Goal: Transaction & Acquisition: Purchase product/service

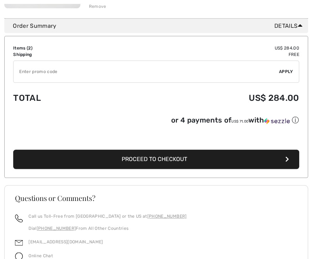
scroll to position [334, 0]
click at [152, 159] on span "Proceed to Checkout" at bounding box center [154, 158] width 66 height 7
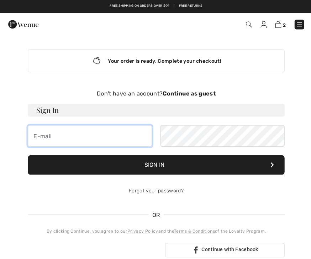
click at [37, 130] on input "email" at bounding box center [90, 135] width 124 height 21
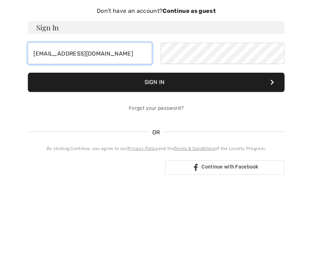
type input "linmiller45@yahoo.com"
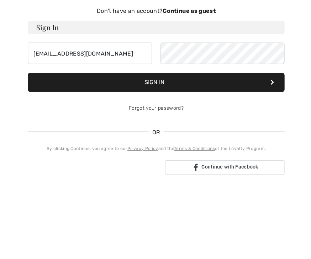
click at [154, 155] on button "Sign In" at bounding box center [156, 164] width 256 height 19
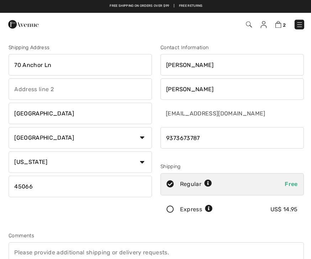
click at [57, 58] on input "70 Anchor Ln" at bounding box center [80, 64] width 143 height 21
click at [53, 66] on input "70 Anchor Ln" at bounding box center [80, 64] width 143 height 21
type input "7"
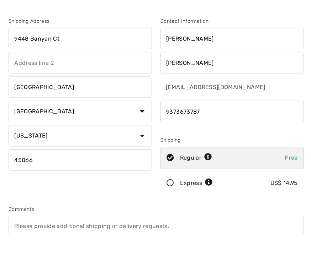
type input "9448 Banyan Ct"
click at [55, 102] on input "Springboro" at bounding box center [80, 112] width 143 height 21
click at [67, 102] on input "Springboro" at bounding box center [80, 112] width 143 height 21
type input "S"
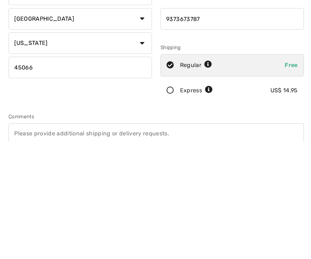
type input "Centerville"
click at [41, 175] on input "45066" at bounding box center [80, 185] width 143 height 21
type input "4"
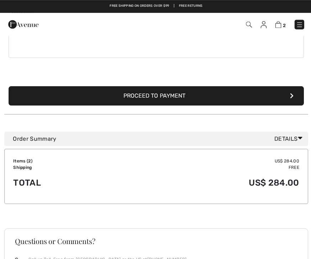
scroll to position [221, 0]
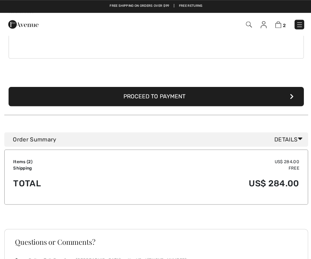
type input "45458"
click at [152, 91] on button "Proceed to Payment" at bounding box center [156, 96] width 294 height 19
click at [161, 91] on button "Proceed to Payment" at bounding box center [156, 96] width 294 height 19
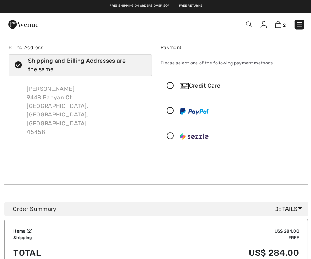
click at [167, 80] on div "Credit Card" at bounding box center [231, 85] width 142 height 21
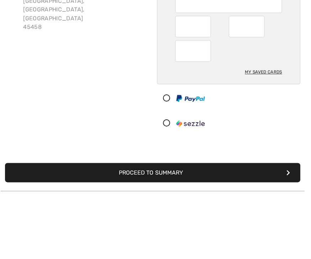
scroll to position [52, 0]
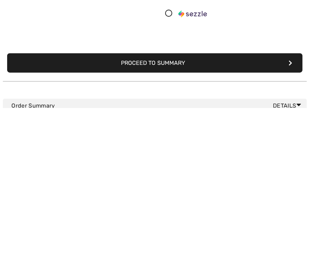
click at [144, 205] on button "Proceed to Summary" at bounding box center [156, 214] width 294 height 19
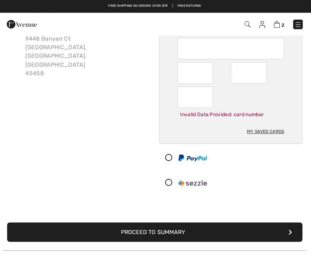
scroll to position [23, 0]
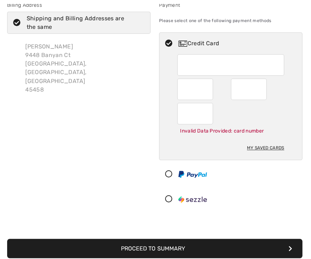
scroll to position [43, 0]
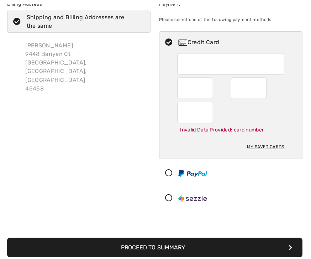
click at [154, 241] on button "Proceed to Summary" at bounding box center [156, 246] width 294 height 19
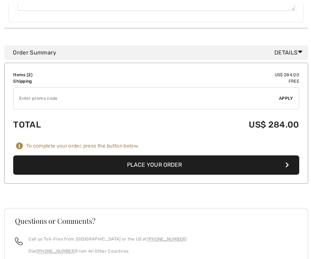
scroll to position [404, 0]
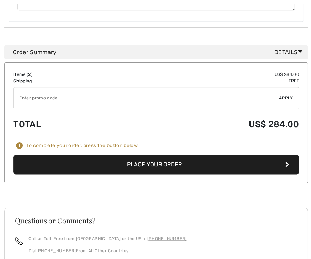
click at [143, 155] on button "Place Your Order" at bounding box center [155, 163] width 285 height 19
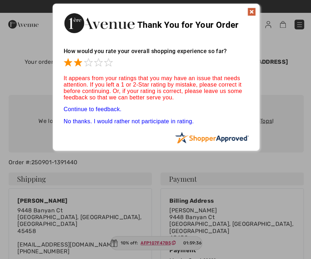
click at [77, 62] on span at bounding box center [77, 62] width 9 height 9
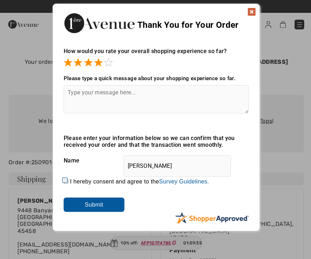
click at [95, 65] on span at bounding box center [98, 62] width 9 height 9
click at [106, 68] on div "Please type a quick message about your shopping experience so far. Thank you fo…" at bounding box center [155, 101] width 185 height 66
click at [106, 60] on span at bounding box center [108, 62] width 9 height 9
click at [102, 198] on input "Submit" at bounding box center [93, 204] width 61 height 14
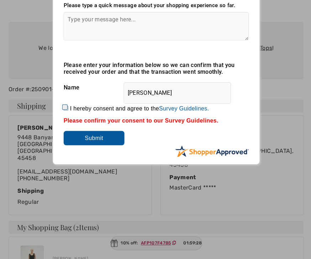
click at [68, 106] on input "I hereby consent and agree to the By submitting a review, you grant permission …" at bounding box center [65, 107] width 5 height 5
checkbox input "true"
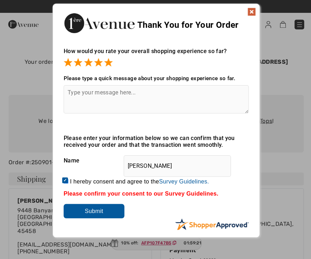
click at [80, 89] on textarea at bounding box center [155, 99] width 185 height 28
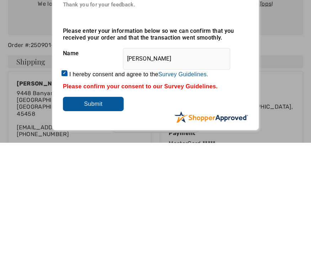
type textarea "Always have great shopping and delivery experience"
click at [97, 213] on input "Submit" at bounding box center [93, 220] width 61 height 14
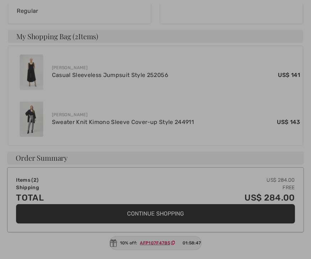
scroll to position [263, 0]
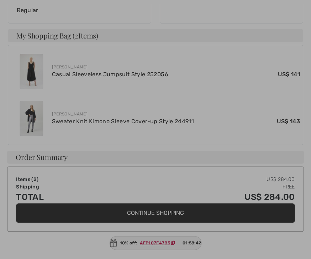
click at [147, 259] on div at bounding box center [155, 129] width 311 height 259
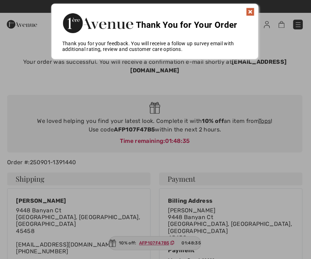
scroll to position [0, 0]
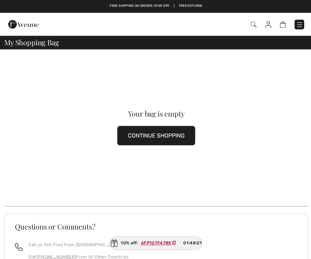
click at [29, 28] on img at bounding box center [23, 24] width 30 height 14
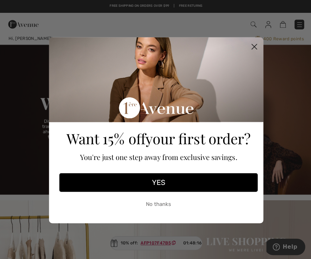
click at [252, 43] on circle "Close dialog" at bounding box center [254, 46] width 12 height 12
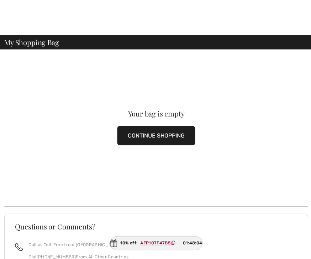
click at [141, 127] on button "CONTINUE SHOPPING" at bounding box center [156, 134] width 78 height 19
click at [141, 119] on div "Your bag is empty CONTINUE SHOPPING" at bounding box center [155, 127] width 303 height 156
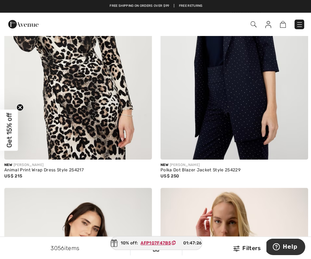
scroll to position [914, 0]
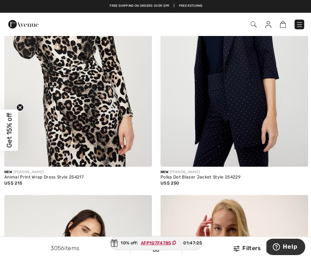
click at [296, 16] on div "Checkout" at bounding box center [155, 24] width 311 height 23
click at [295, 24] on img at bounding box center [298, 24] width 7 height 7
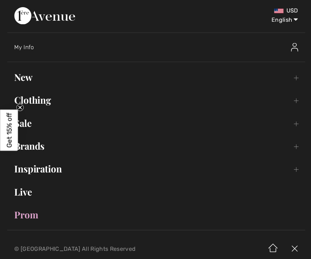
click at [34, 98] on link "Clothing Toggle submenu" at bounding box center [155, 100] width 297 height 16
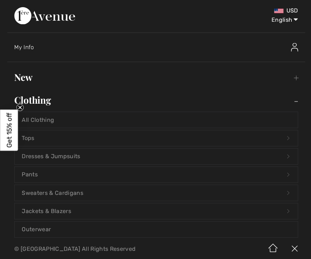
click at [27, 137] on link "Tops Open submenu" at bounding box center [156, 138] width 282 height 16
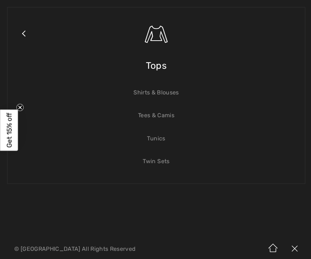
click at [148, 92] on link "Shirts & Blouses" at bounding box center [156, 92] width 282 height 16
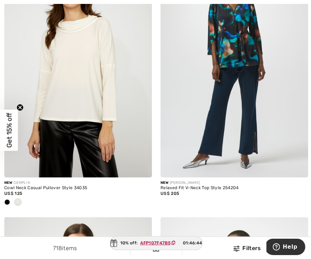
scroll to position [1146, 0]
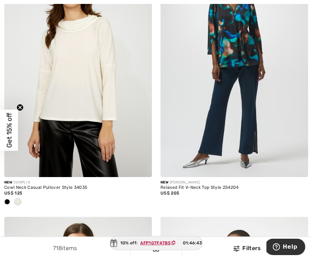
click at [17, 198] on span at bounding box center [18, 201] width 6 height 6
click at [58, 104] on img at bounding box center [77, 65] width 147 height 221
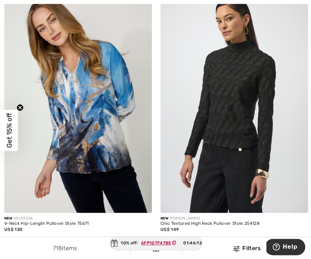
scroll to position [1932, 0]
click at [213, 113] on img at bounding box center [233, 101] width 147 height 221
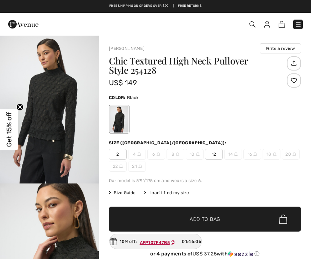
checkbox input "true"
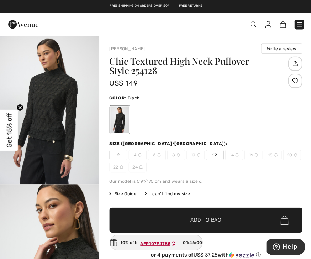
click at [40, 114] on img "1 / 5" at bounding box center [49, 109] width 99 height 149
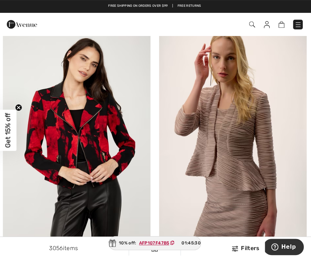
scroll to position [1084, 0]
click at [289, 19] on div "Checkout" at bounding box center [219, 24] width 179 height 15
click at [290, 27] on span at bounding box center [220, 25] width 168 height 10
click at [295, 22] on img at bounding box center [298, 24] width 7 height 7
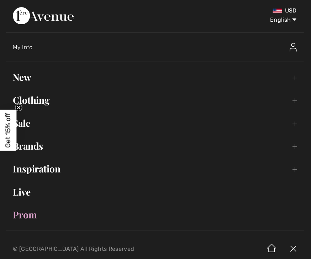
click at [37, 97] on link "Clothing Toggle submenu" at bounding box center [155, 100] width 297 height 16
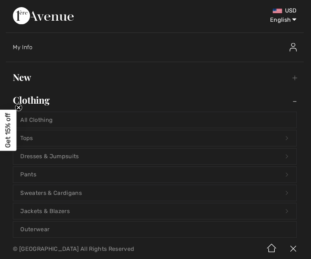
click at [26, 139] on link "Tops Open submenu" at bounding box center [156, 138] width 282 height 16
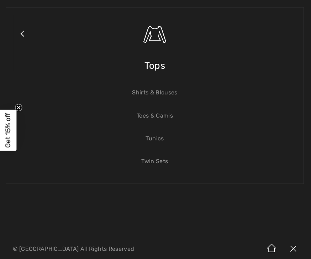
click at [147, 91] on link "Shirts & Blouses" at bounding box center [156, 92] width 282 height 16
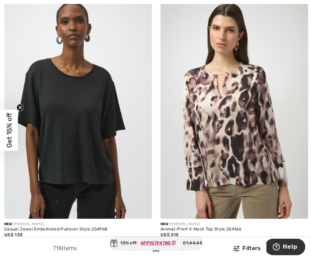
scroll to position [2425, 0]
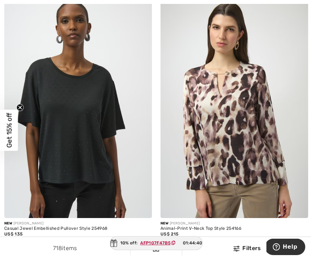
click at [217, 148] on img at bounding box center [233, 106] width 147 height 221
click at [213, 108] on img at bounding box center [233, 106] width 147 height 221
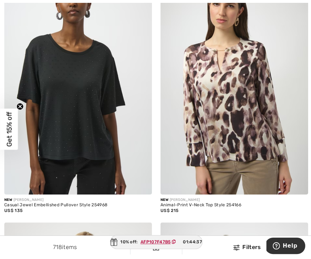
click at [206, 104] on img at bounding box center [233, 84] width 147 height 221
click at [210, 81] on img at bounding box center [233, 84] width 147 height 221
click at [200, 58] on img at bounding box center [233, 84] width 147 height 221
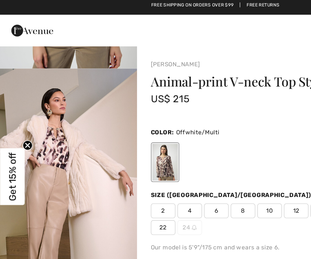
scroll to position [134, 0]
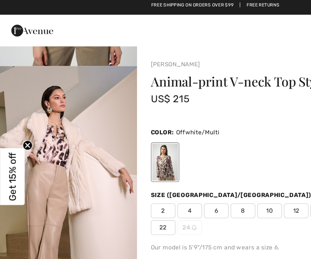
click at [119, 121] on div at bounding box center [119, 119] width 19 height 27
click at [114, 123] on div at bounding box center [119, 119] width 19 height 27
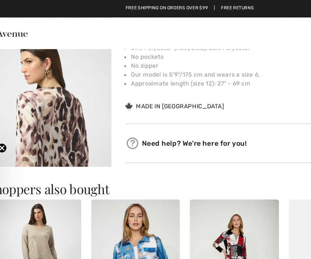
scroll to position [277, 0]
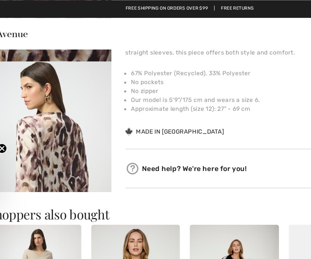
click at [27, 114] on img "4 / 6" at bounding box center [49, 118] width 99 height 149
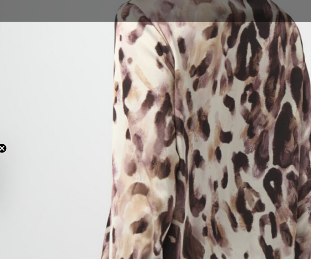
scroll to position [277, 0]
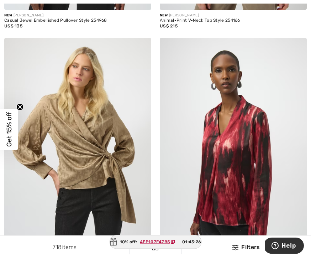
scroll to position [2632, 0]
click at [83, 140] on img at bounding box center [77, 148] width 147 height 221
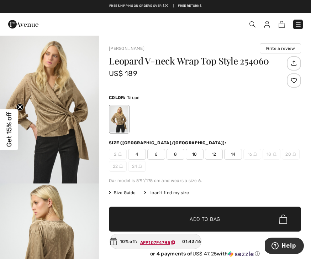
click at [50, 110] on img "1 / 4" at bounding box center [49, 109] width 99 height 149
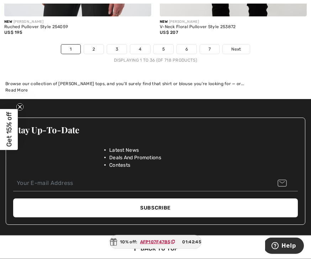
scroll to position [4680, 0]
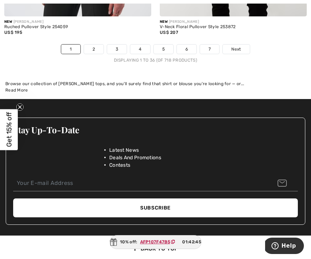
click at [238, 45] on link "Next" at bounding box center [236, 49] width 27 height 9
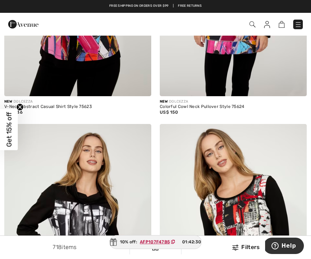
scroll to position [1162, 0]
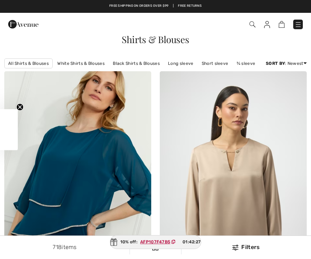
scroll to position [4702, 0]
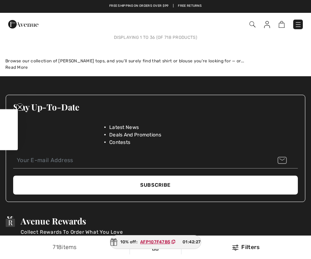
checkbox input "true"
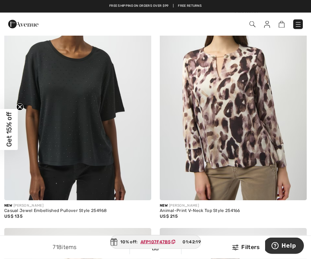
scroll to position [2442, 0]
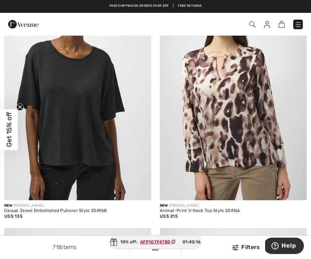
click at [211, 115] on img at bounding box center [233, 89] width 147 height 221
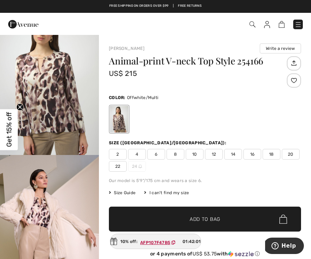
scroll to position [30, 0]
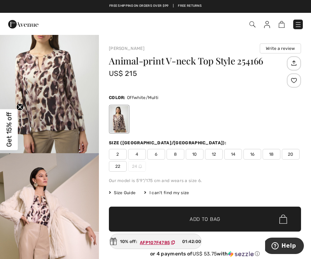
click at [62, 102] on img "1 / 6" at bounding box center [49, 79] width 99 height 149
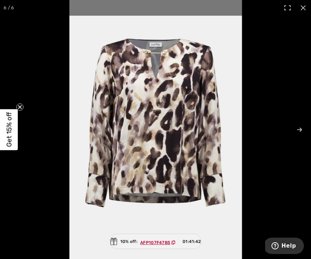
click at [159, 242] on ins "AFP107F47B5" at bounding box center [155, 242] width 30 height 5
click at [150, 243] on ins "AFP107F47B5" at bounding box center [155, 242] width 30 height 5
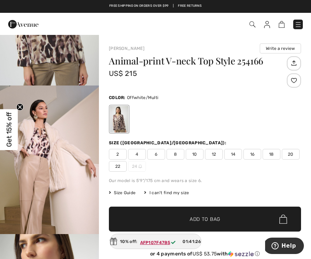
scroll to position [103, 0]
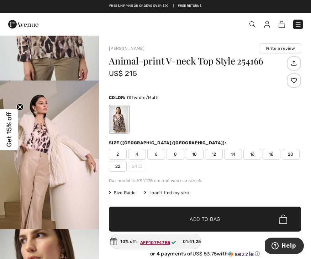
click at [193, 156] on span "10" at bounding box center [195, 154] width 18 height 11
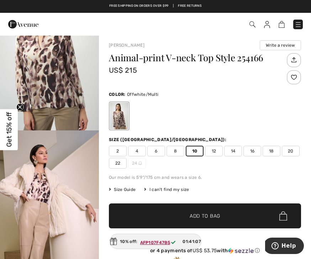
scroll to position [18, 0]
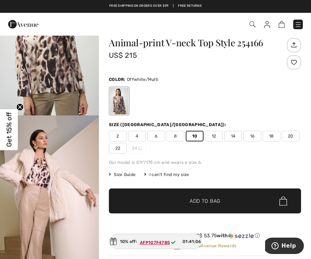
click at [200, 197] on span "✔ Added to Bag Add to Bag" at bounding box center [205, 201] width 192 height 25
click at [280, 22] on img at bounding box center [278, 24] width 6 height 7
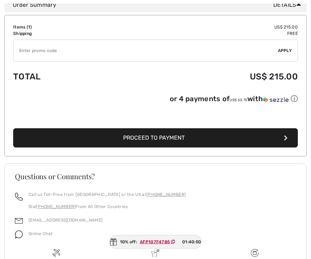
scroll to position [231, 0]
click at [164, 244] on ins "AFP107F47B5" at bounding box center [155, 241] width 30 height 5
click at [127, 249] on div "10% off: AFP107F47B5 01:40:47" at bounding box center [155, 242] width 93 height 14
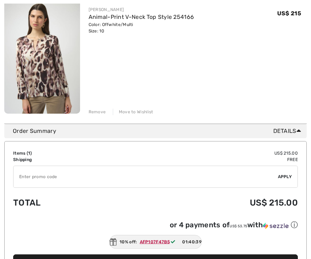
scroll to position [105, 0]
click at [287, 137] on div "Order Summary Details" at bounding box center [155, 131] width 303 height 14
click at [284, 129] on span "Details" at bounding box center [289, 131] width 31 height 9
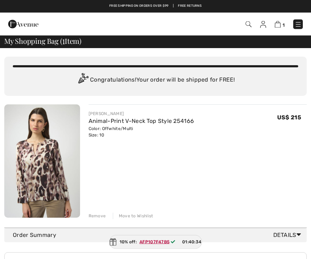
scroll to position [0, 0]
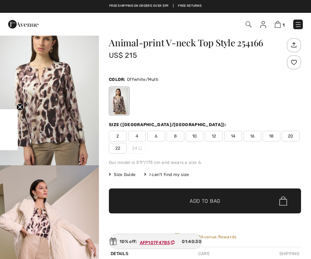
checkbox input "true"
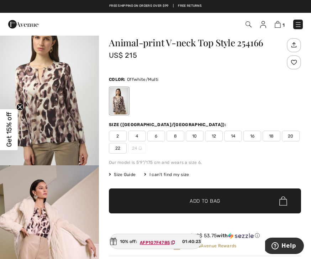
click at [44, 125] on img "1 / 6" at bounding box center [49, 91] width 99 height 149
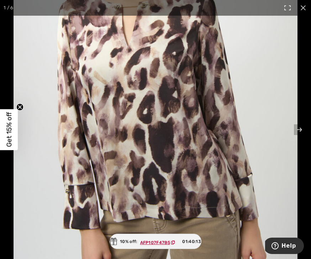
click at [154, 239] on span "AFP107F47B5" at bounding box center [160, 241] width 44 height 9
click at [153, 239] on span "AFP107F47B5" at bounding box center [160, 241] width 44 height 9
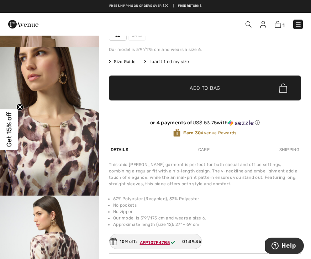
scroll to position [123, 0]
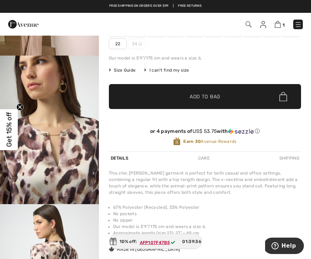
click at [280, 26] on img at bounding box center [278, 24] width 6 height 7
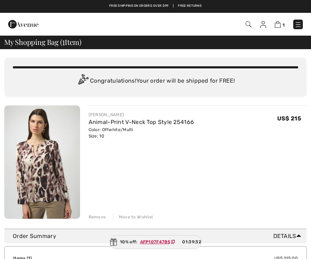
click at [155, 239] on span "AFP107F47B5" at bounding box center [160, 242] width 44 height 6
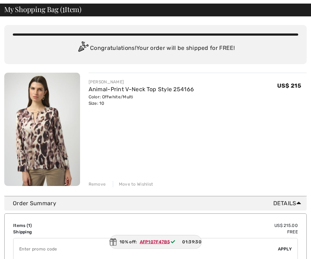
scroll to position [32, 0]
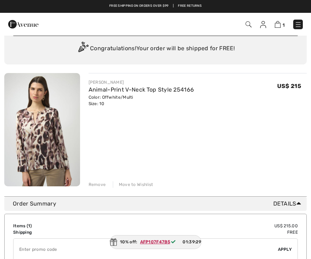
click at [116, 246] on img at bounding box center [113, 241] width 7 height 7
click at [152, 244] on ins "AFP107F47B5" at bounding box center [155, 241] width 30 height 5
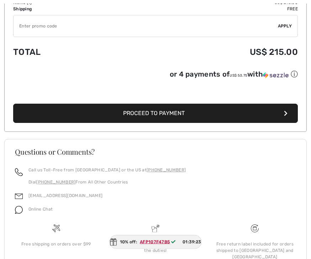
scroll to position [256, 0]
click at [147, 117] on span "Proceed to Payment" at bounding box center [154, 113] width 62 height 7
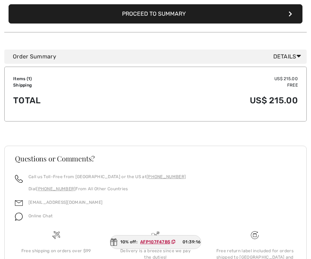
scroll to position [225, 0]
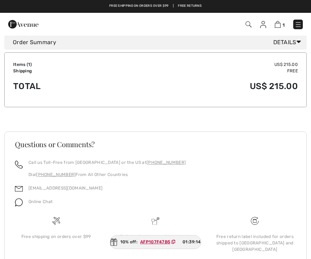
click at [152, 255] on footer "Questions or Comments? Call us Toll-Free from [GEOGRAPHIC_DATA] or the US at [P…" at bounding box center [155, 200] width 303 height 139
click at [155, 249] on div "10% off: AFP107F47B5 01:39:13" at bounding box center [156, 242] width 92 height 14
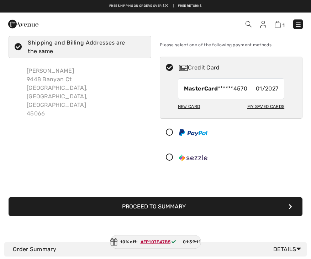
scroll to position [0, 0]
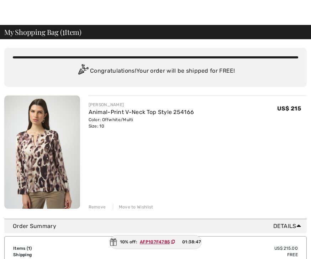
scroll to position [13, 0]
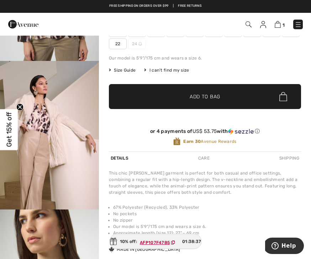
click at [295, 24] on img at bounding box center [298, 24] width 7 height 7
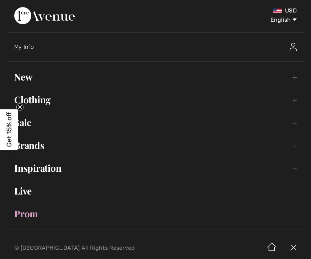
click at [36, 104] on link "Clothing Toggle submenu" at bounding box center [155, 100] width 297 height 16
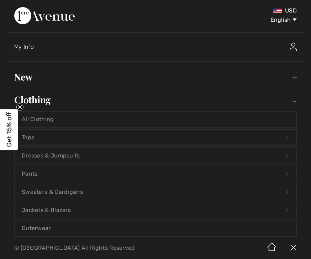
click at [30, 136] on link "Tops Open submenu" at bounding box center [156, 138] width 282 height 16
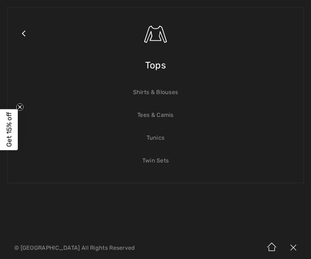
click at [148, 94] on link "Shirts & Blouses" at bounding box center [156, 92] width 282 height 16
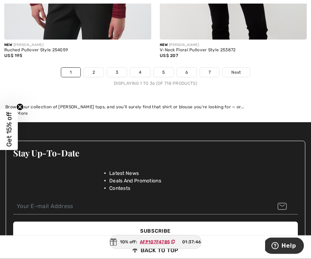
scroll to position [4681, 0]
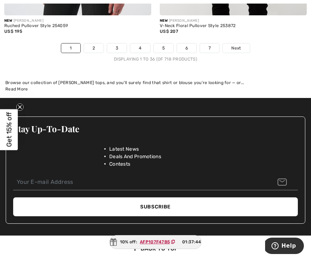
click at [233, 43] on link "Next" at bounding box center [236, 47] width 27 height 9
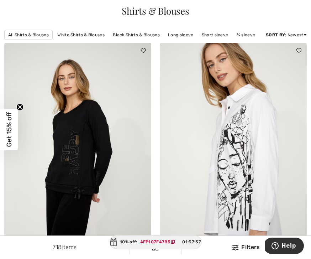
scroll to position [46, 0]
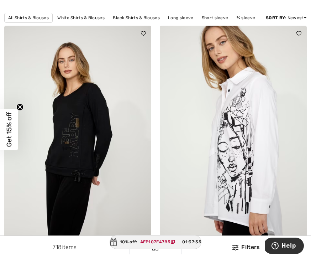
click at [63, 135] on img at bounding box center [77, 136] width 147 height 221
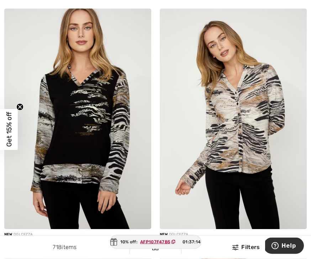
scroll to position [2121, 0]
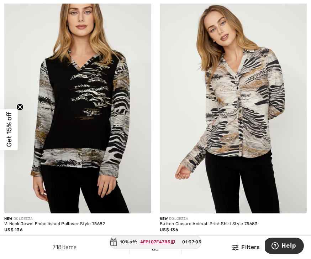
click at [242, 103] on img at bounding box center [233, 103] width 147 height 221
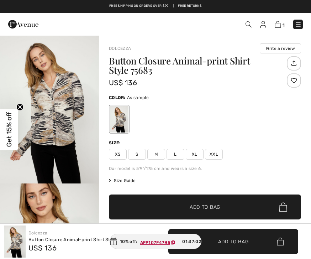
checkbox input "true"
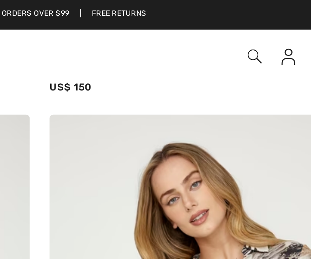
scroll to position [2060, 0]
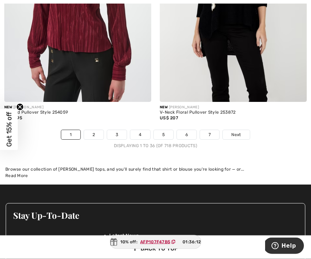
scroll to position [4594, 0]
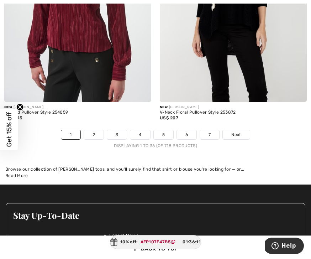
click at [237, 133] on link "Next" at bounding box center [236, 134] width 27 height 9
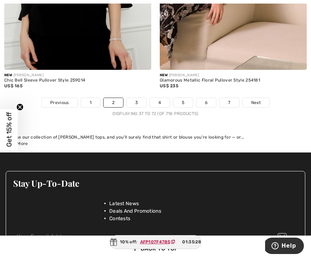
scroll to position [4609, 0]
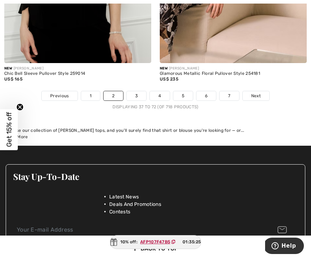
click at [262, 92] on link "Next" at bounding box center [256, 95] width 27 height 9
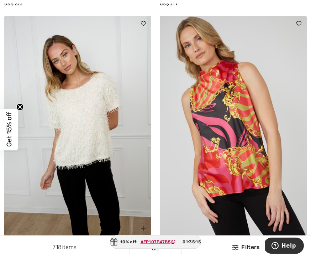
scroll to position [807, 0]
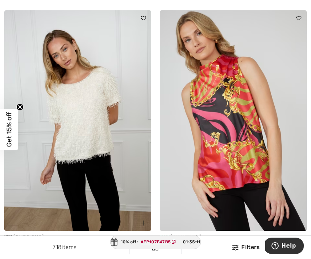
click at [76, 136] on img at bounding box center [77, 120] width 147 height 221
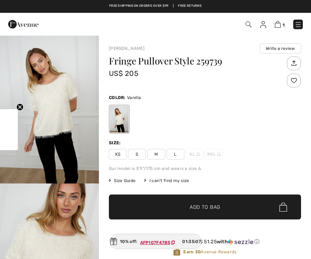
checkbox input "true"
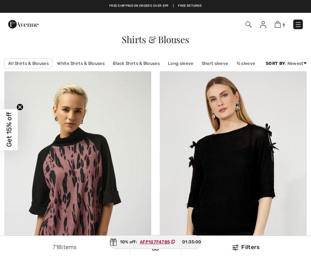
checkbox input "true"
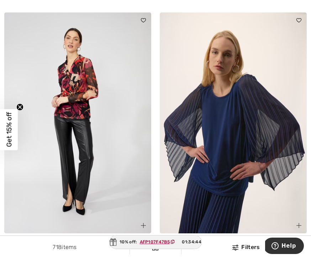
scroll to position [2386, 0]
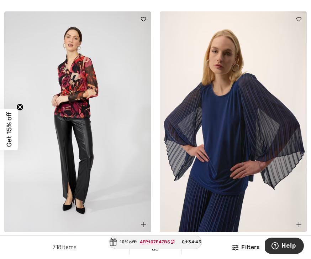
click at [67, 86] on img at bounding box center [77, 121] width 147 height 221
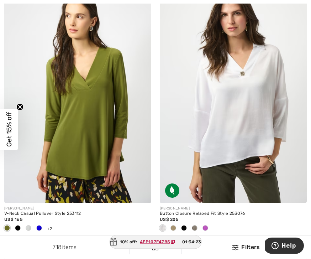
scroll to position [2913, 0]
click at [216, 133] on img at bounding box center [233, 93] width 147 height 221
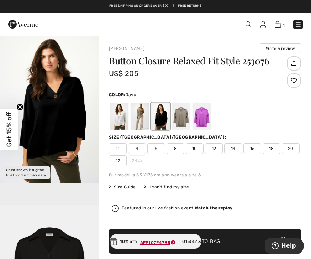
click at [139, 119] on div at bounding box center [140, 116] width 19 height 27
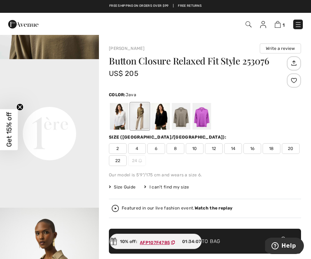
scroll to position [279, 0]
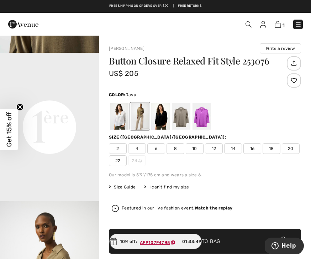
click at [61, 102] on video "Your browser does not support the video tag." at bounding box center [49, 78] width 99 height 50
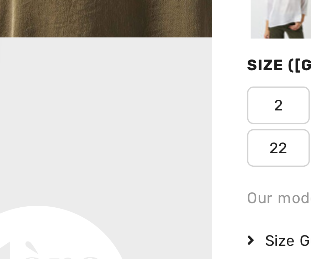
scroll to position [201, 0]
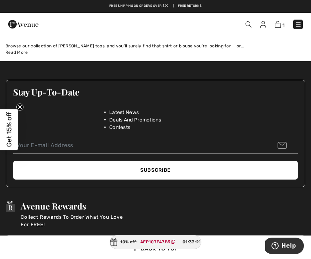
scroll to position [4617, 0]
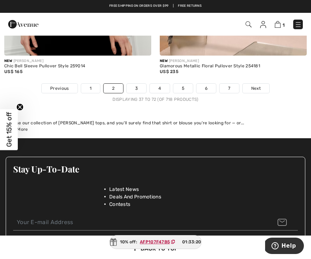
click at [260, 84] on link "Next" at bounding box center [256, 88] width 27 height 9
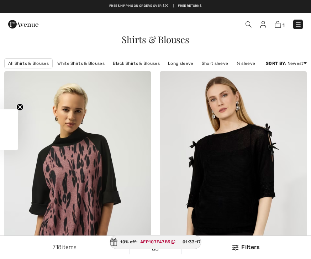
checkbox input "true"
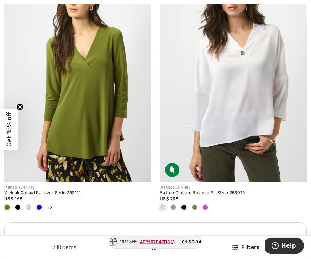
scroll to position [2934, 0]
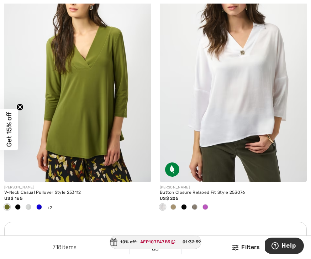
click at [176, 205] on div at bounding box center [173, 208] width 11 height 12
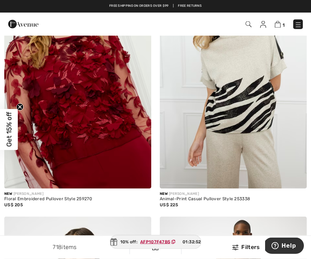
scroll to position [2671, 0]
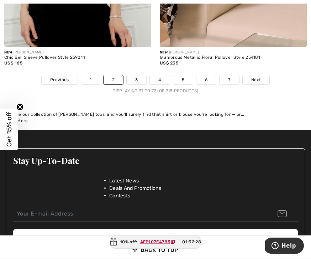
scroll to position [4654, 0]
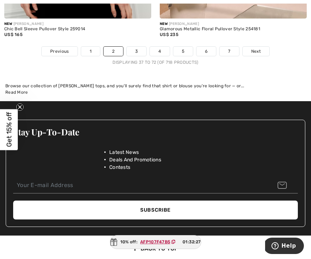
click at [136, 47] on link "3" at bounding box center [137, 51] width 20 height 9
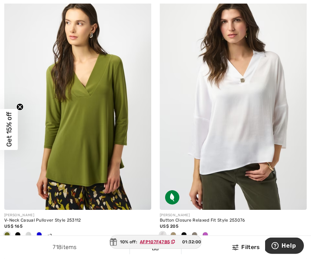
scroll to position [2937, 0]
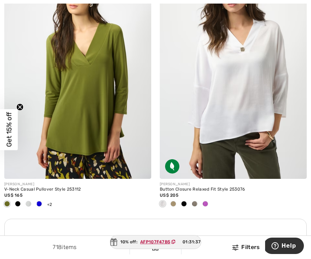
click at [172, 198] on div at bounding box center [173, 204] width 11 height 12
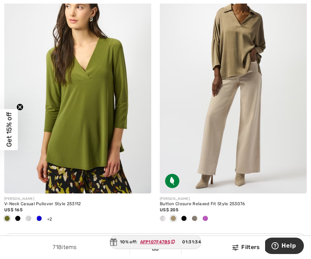
scroll to position [2922, 0]
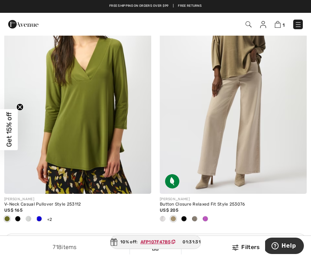
click at [233, 52] on img at bounding box center [233, 83] width 147 height 221
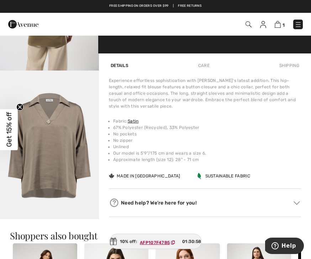
scroll to position [269, 0]
click at [45, 162] on img "5 / 5" at bounding box center [49, 145] width 99 height 149
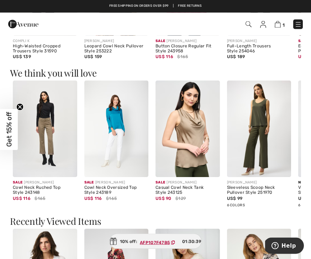
scroll to position [745, 0]
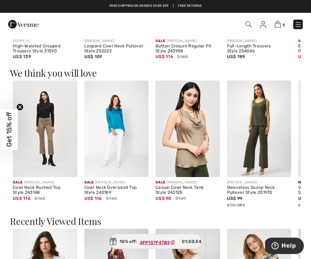
click at [192, 137] on img at bounding box center [188, 129] width 64 height 97
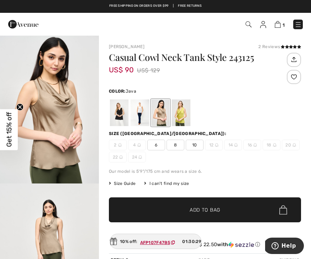
click at [56, 118] on img "1 / 5" at bounding box center [49, 109] width 99 height 149
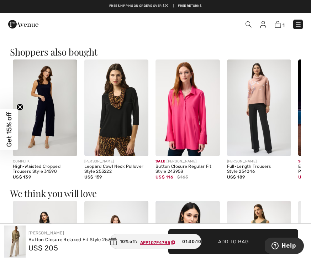
scroll to position [598, 0]
